Goal: Information Seeking & Learning: Learn about a topic

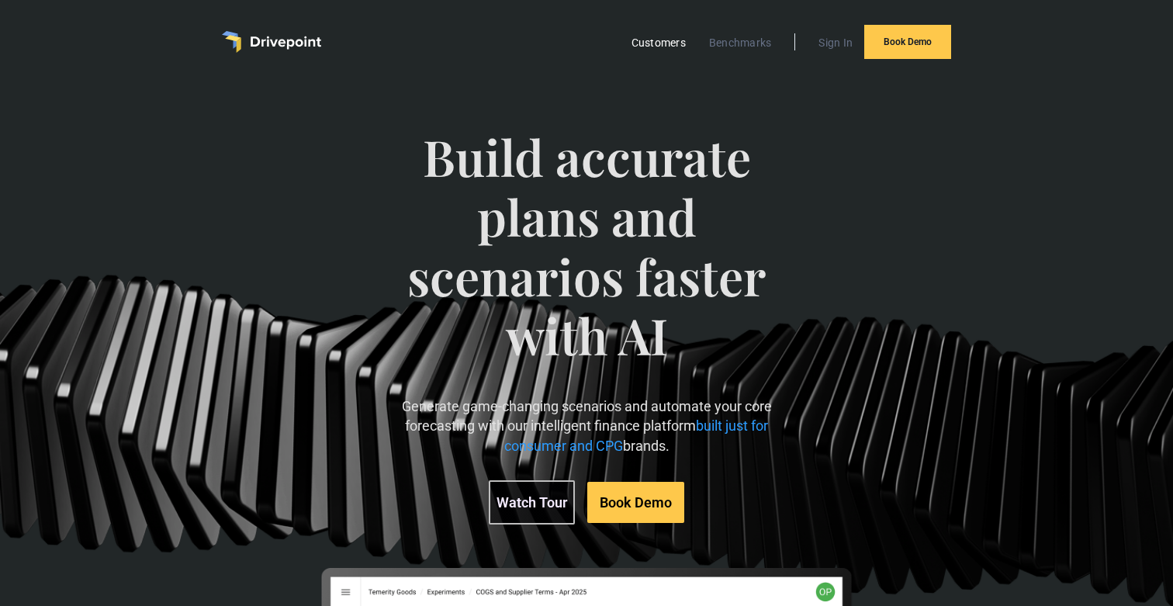
click at [671, 46] on link "Customers" at bounding box center [659, 43] width 70 height 20
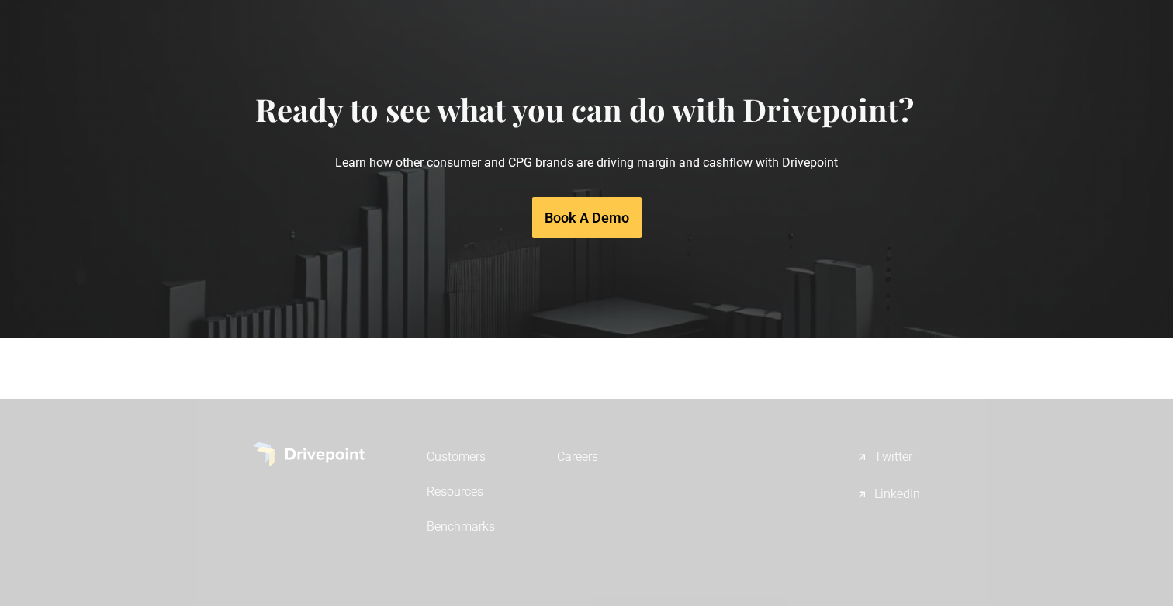
scroll to position [3339, 0]
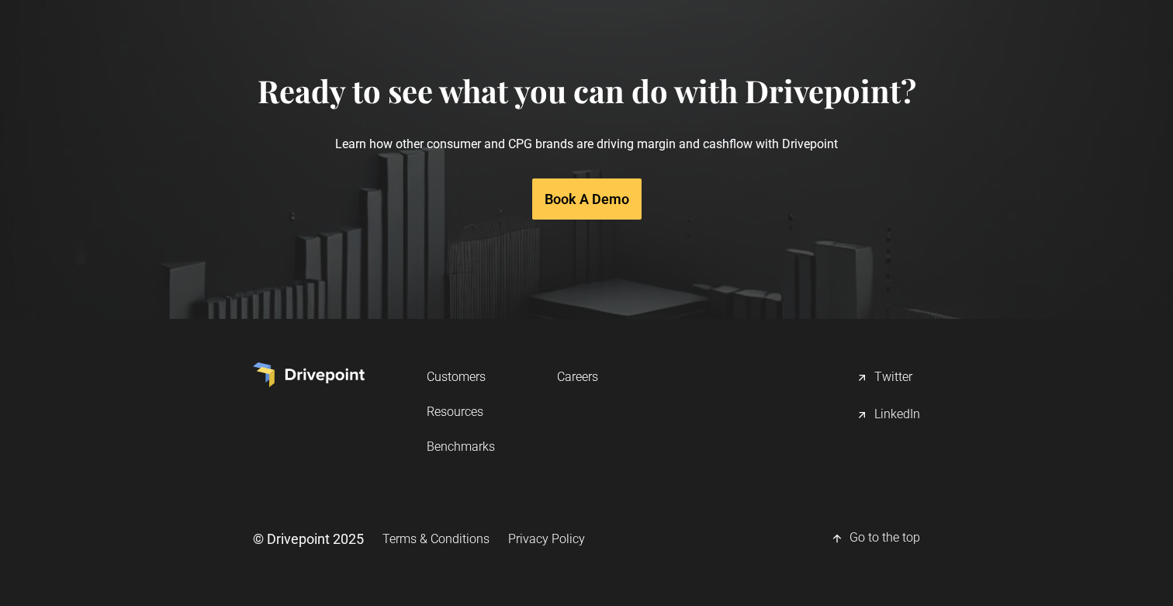
click at [336, 369] on img at bounding box center [309, 374] width 112 height 25
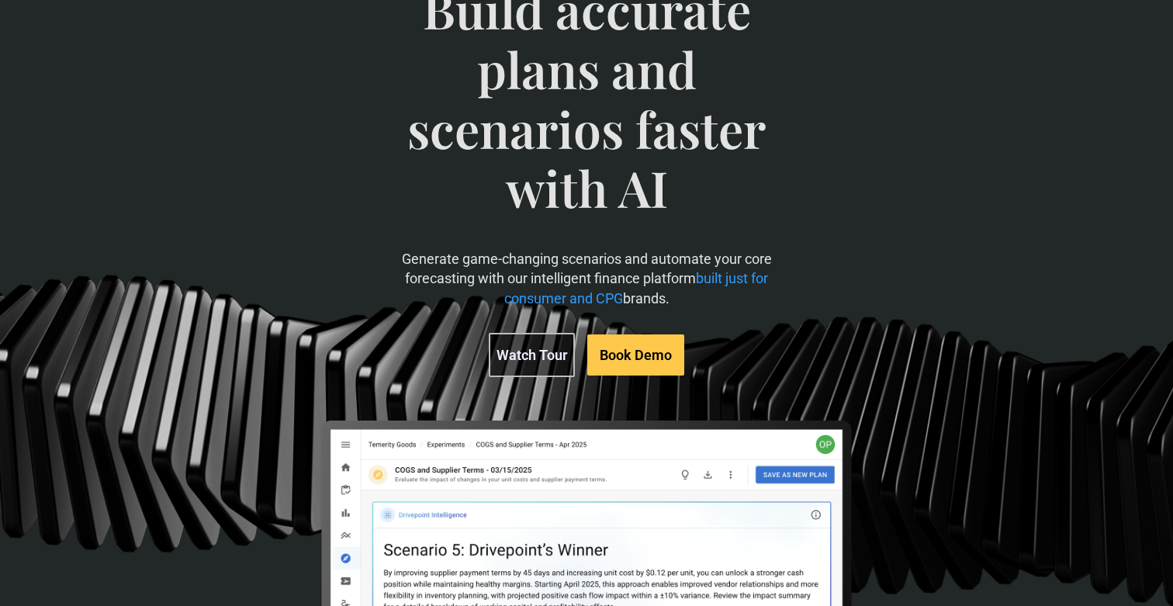
scroll to position [160, 0]
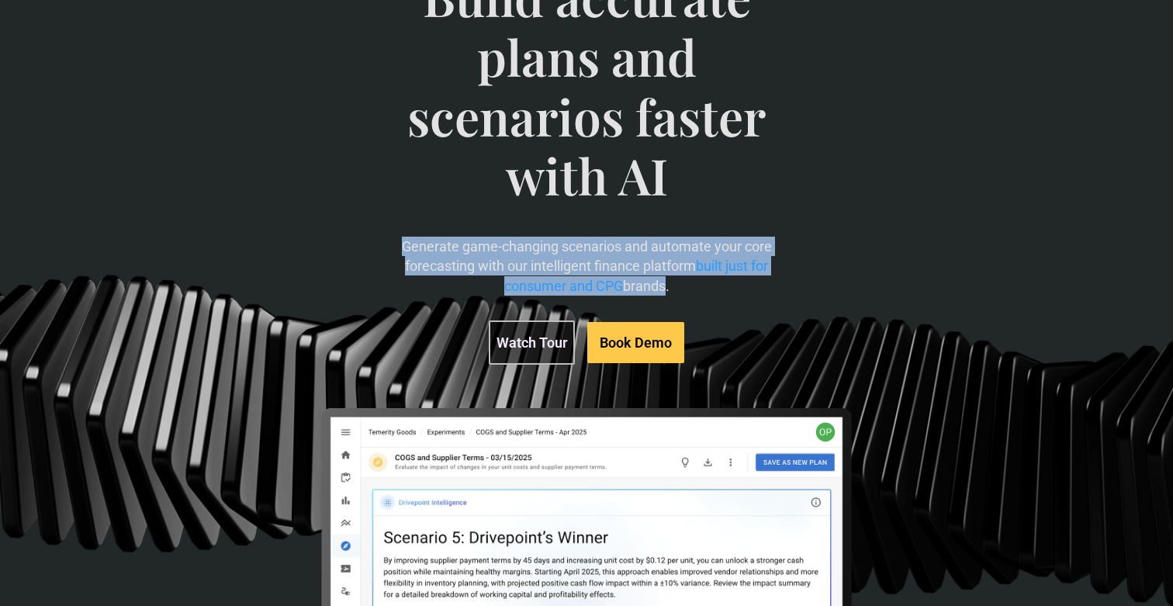
drag, startPoint x: 661, startPoint y: 286, endPoint x: 662, endPoint y: 235, distance: 50.4
click at [662, 235] on div "Build accurate plans and scenarios faster with AI Generate game-changing scenar…" at bounding box center [586, 165] width 400 height 459
click at [662, 235] on span "Build accurate plans and scenarios faster with AI" at bounding box center [586, 101] width 400 height 269
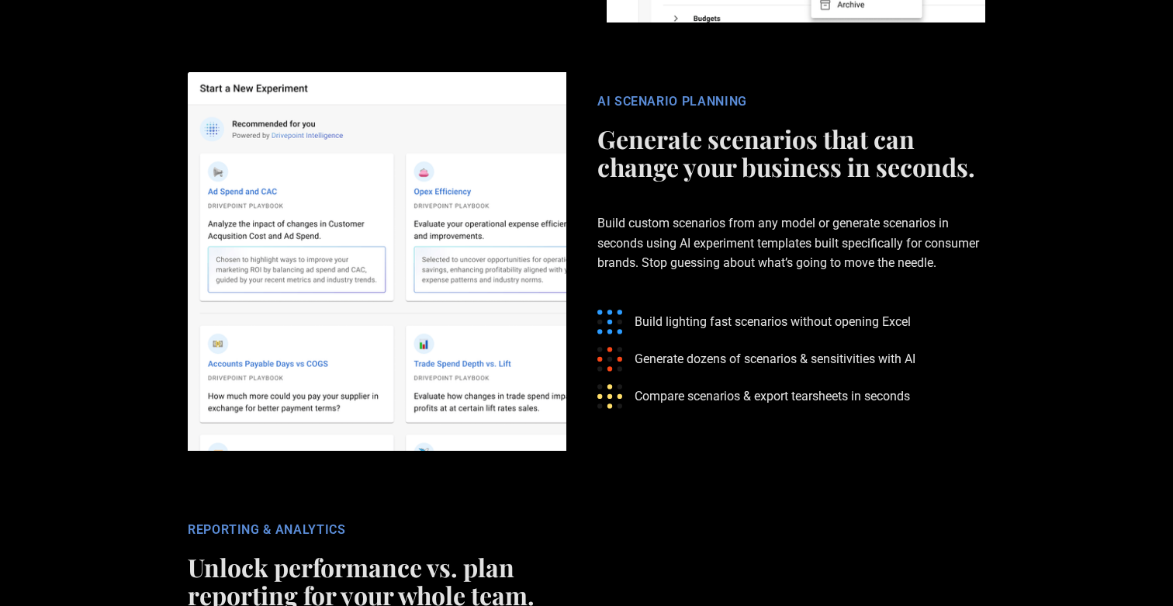
scroll to position [2993, 0]
